Goal: Task Accomplishment & Management: Manage account settings

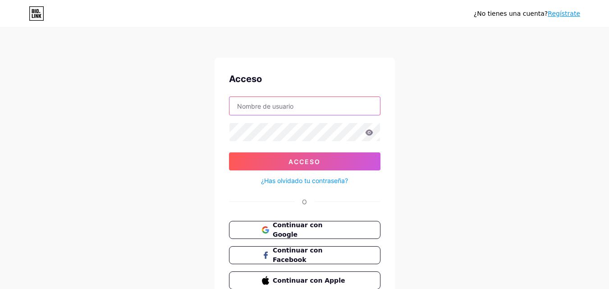
click at [298, 103] on input "text" at bounding box center [305, 106] width 151 height 18
click at [290, 103] on input "text" at bounding box center [305, 106] width 151 height 18
type input "i"
click at [305, 231] on font "Continuar con Google" at bounding box center [297, 230] width 51 height 17
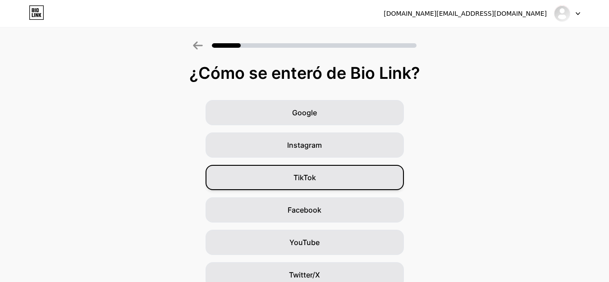
click at [333, 179] on div "TikTok" at bounding box center [305, 177] width 198 height 25
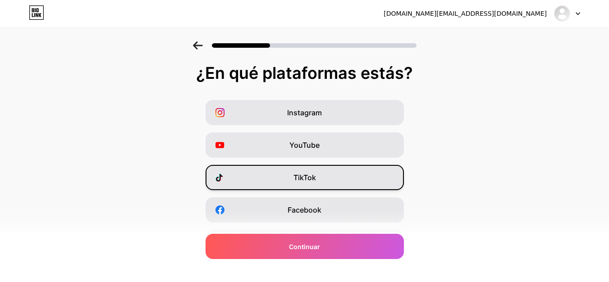
click at [353, 177] on div "TikTok" at bounding box center [305, 177] width 198 height 25
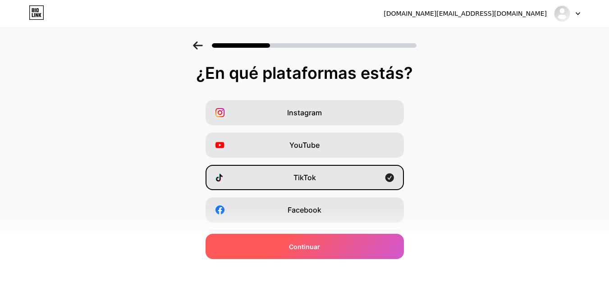
click at [361, 249] on div "Continuar" at bounding box center [305, 246] width 198 height 25
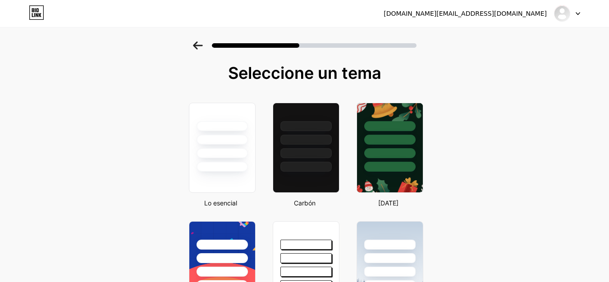
click at [37, 12] on icon at bounding box center [37, 10] width 2 height 4
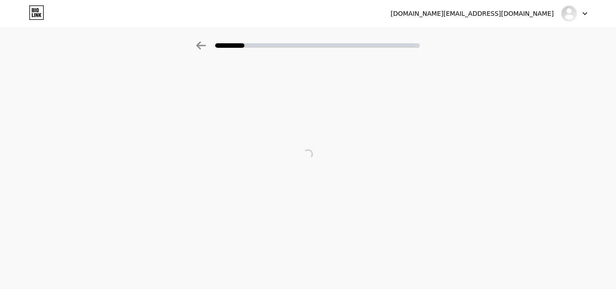
click at [582, 15] on div at bounding box center [574, 13] width 26 height 16
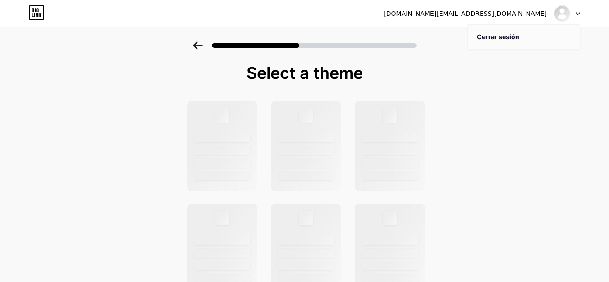
click at [494, 35] on font "Cerrar sesión" at bounding box center [498, 37] width 42 height 8
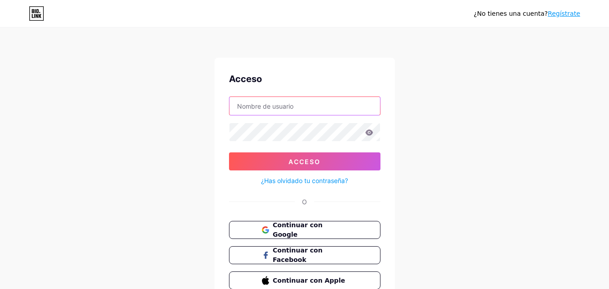
click at [308, 110] on input "text" at bounding box center [305, 106] width 151 height 18
type input "Inteligencia Financiera Pro"
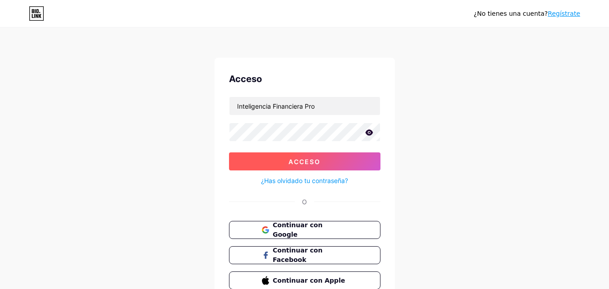
click at [317, 158] on font "Acceso" at bounding box center [305, 162] width 32 height 8
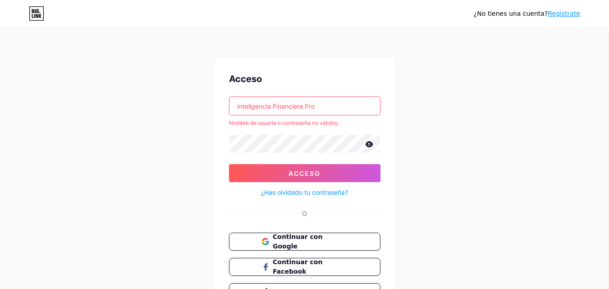
click at [369, 144] on icon at bounding box center [369, 144] width 8 height 6
click at [36, 14] on icon at bounding box center [36, 13] width 15 height 14
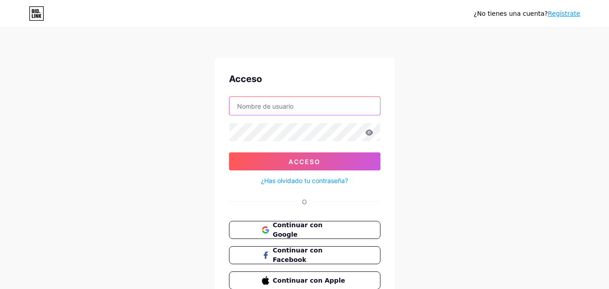
click at [316, 106] on input "text" at bounding box center [305, 106] width 151 height 18
type input "Inteligencia financiera pro"
click at [370, 132] on icon at bounding box center [369, 132] width 8 height 6
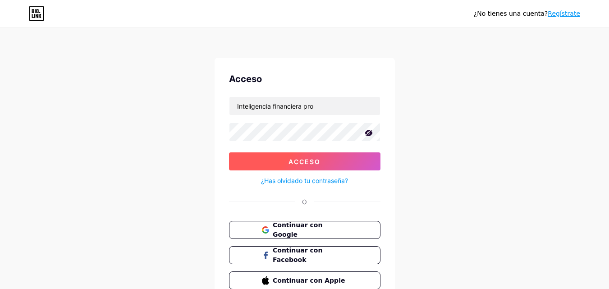
click at [337, 161] on button "Acceso" at bounding box center [305, 161] width 152 height 18
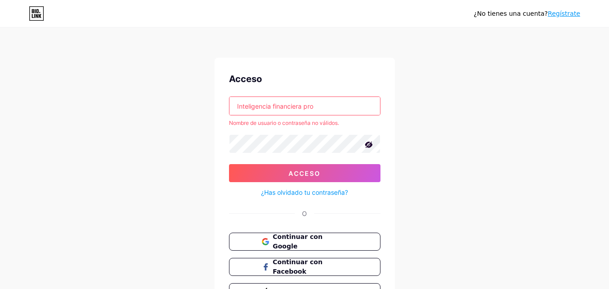
drag, startPoint x: 322, startPoint y: 107, endPoint x: 206, endPoint y: 103, distance: 116.5
click at [206, 103] on div "¿No tienes una cuenta? Regístrate Acceso Inteligencia financiera pro Nombre de …" at bounding box center [304, 172] width 609 height 345
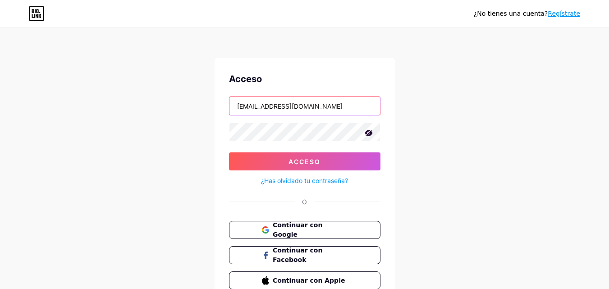
click at [282, 106] on input "[EMAIL_ADDRESS][DOMAIN_NAME]" at bounding box center [305, 106] width 151 height 18
click at [286, 108] on input "[EMAIL_ADDRESS][DOMAIN_NAME]" at bounding box center [305, 106] width 151 height 18
type input "[DOMAIN_NAME][EMAIL_ADDRESS][DOMAIN_NAME]"
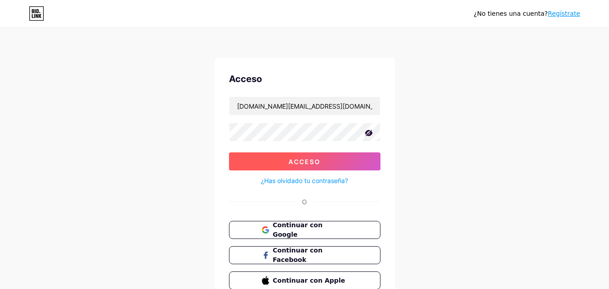
click at [322, 159] on button "Acceso" at bounding box center [305, 161] width 152 height 18
click at [319, 157] on button "Acceso" at bounding box center [305, 161] width 152 height 18
click at [308, 159] on span at bounding box center [305, 162] width 12 height 12
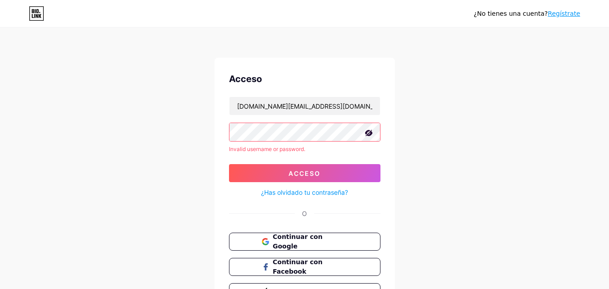
click at [310, 160] on form "[DOMAIN_NAME][EMAIL_ADDRESS][DOMAIN_NAME] Invalid username or password. Acceso …" at bounding box center [305, 148] width 152 height 102
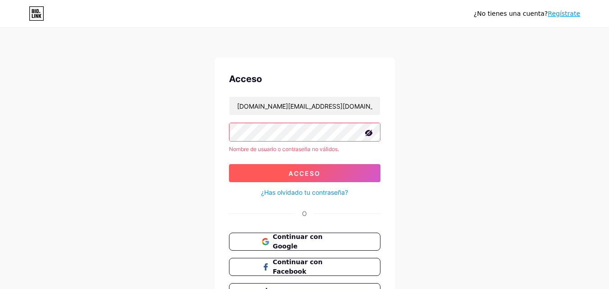
click at [300, 173] on font "Acceso" at bounding box center [305, 174] width 32 height 8
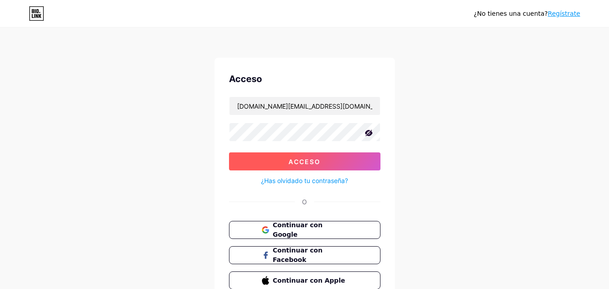
click at [287, 166] on button "Acceso" at bounding box center [305, 161] width 152 height 18
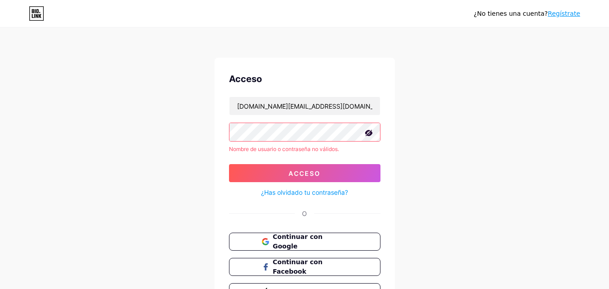
click at [437, 108] on div "¿No tienes una cuenta? Regístrate Acceso [DOMAIN_NAME][EMAIL_ADDRESS][DOMAIN_NA…" at bounding box center [304, 172] width 609 height 345
